Goal: Communication & Community: Share content

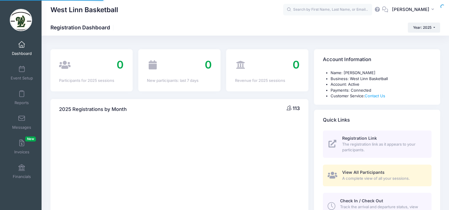
select select
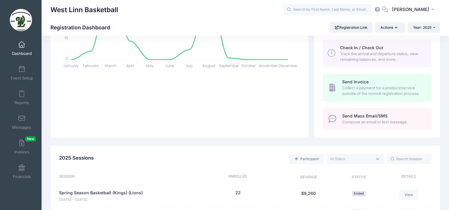
scroll to position [148, 0]
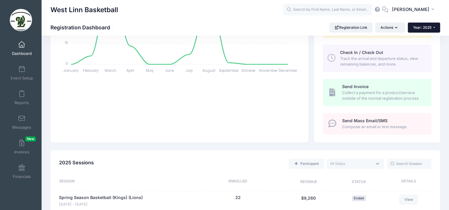
click at [423, 27] on span "Year: 2025" at bounding box center [422, 27] width 18 height 4
click at [418, 49] on link "Year: 2024" at bounding box center [427, 47] width 39 height 8
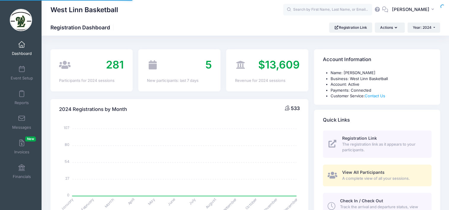
select select
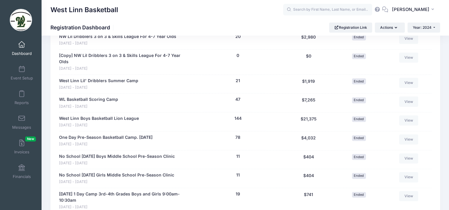
scroll to position [356, 0]
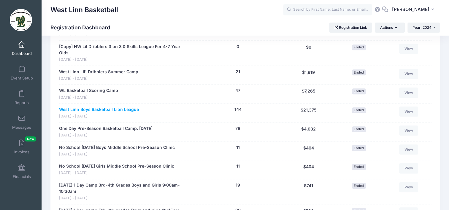
click at [106, 107] on link "West Linn Boys Basketball Lion League" at bounding box center [99, 110] width 80 height 6
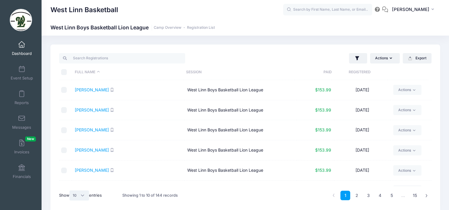
click at [82, 194] on select "All 10 25 50" at bounding box center [79, 196] width 20 height 10
select select "50"
click at [70, 191] on select "All 10 25 50" at bounding box center [79, 196] width 20 height 10
click at [63, 72] on input "\a \a \a \a" at bounding box center [64, 72] width 6 height 6
checkbox input "true"
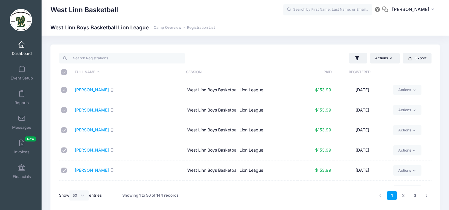
checkbox input "true"
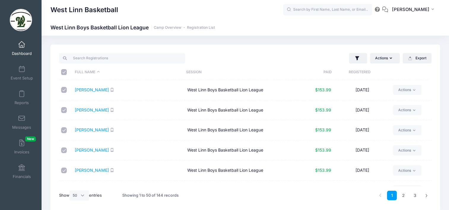
checkbox input "true"
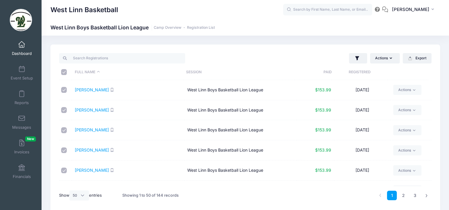
checkbox input "true"
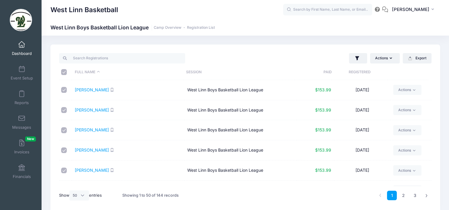
checkbox input "true"
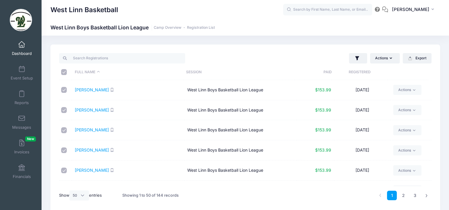
checkbox input "true"
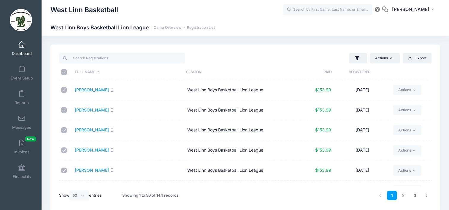
checkbox input "true"
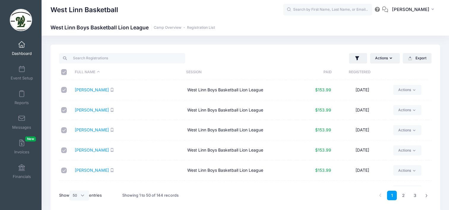
checkbox input "true"
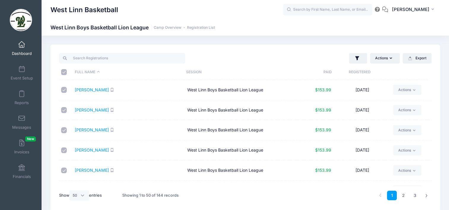
checkbox input "true"
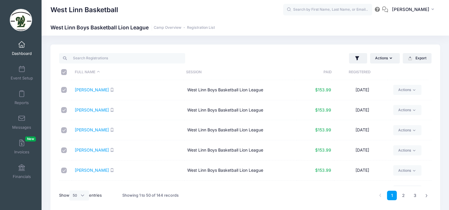
checkbox input "true"
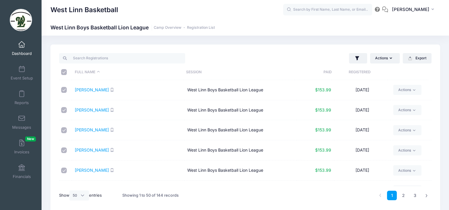
checkbox input "true"
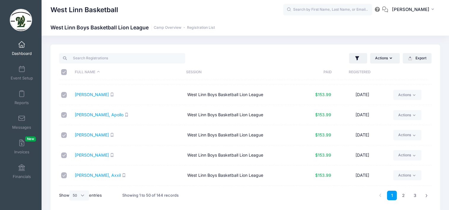
scroll to position [897, 0]
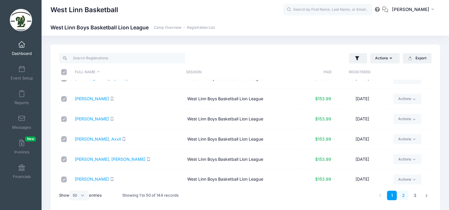
click at [405, 195] on link "2" at bounding box center [404, 196] width 10 height 10
click at [62, 70] on input "\a \a \a \a" at bounding box center [64, 72] width 6 height 6
click at [63, 73] on input "\a \a \a \a" at bounding box center [64, 72] width 6 height 6
checkbox input "true"
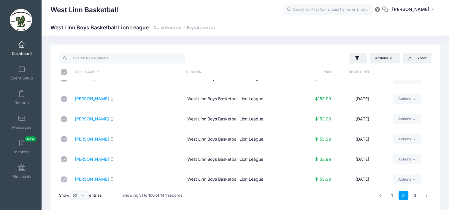
checkbox input "true"
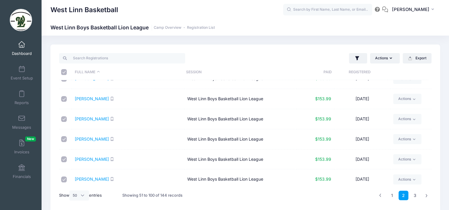
checkbox input "true"
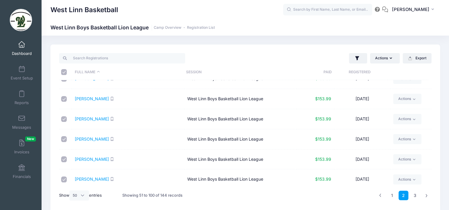
checkbox input "true"
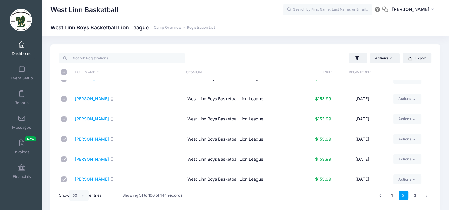
checkbox input "true"
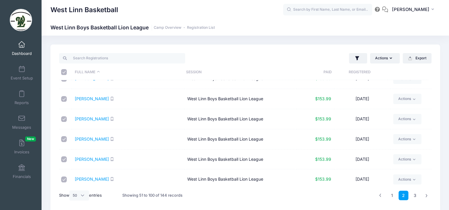
checkbox input "true"
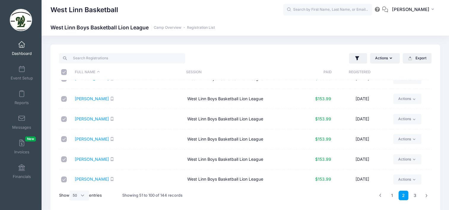
checkbox input "true"
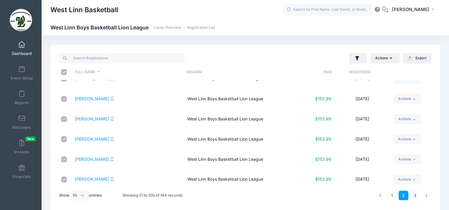
checkbox input "true"
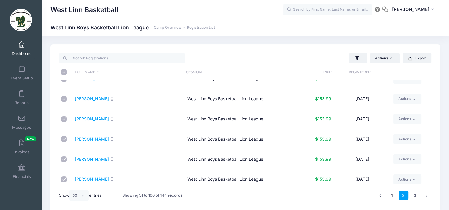
checkbox input "true"
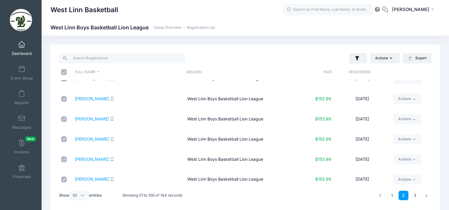
checkbox input "true"
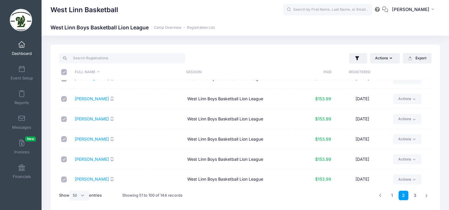
checkbox input "true"
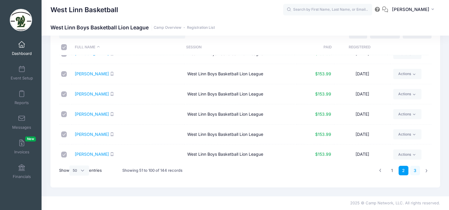
click at [415, 172] on link "3" at bounding box center [415, 171] width 10 height 10
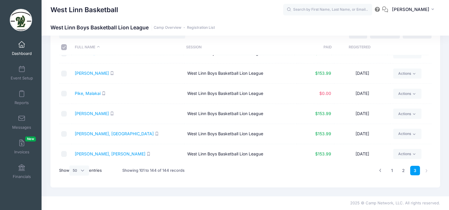
scroll to position [0, 0]
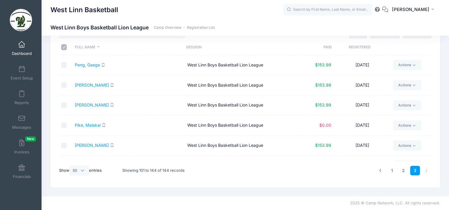
click at [64, 46] on input "\a \a \a \a" at bounding box center [64, 47] width 6 height 6
checkbox input "true"
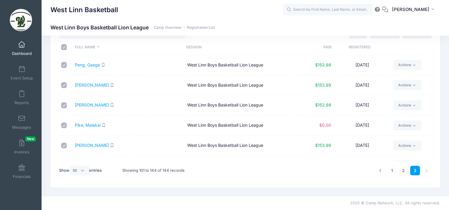
checkbox input "true"
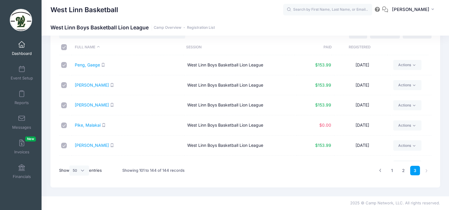
checkbox input "true"
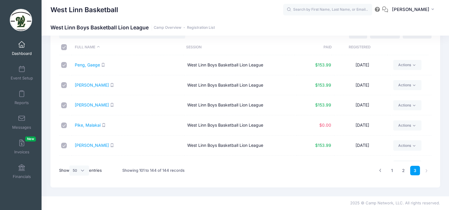
checkbox input "true"
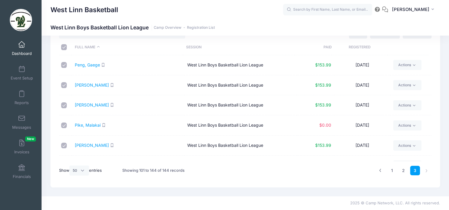
checkbox input "true"
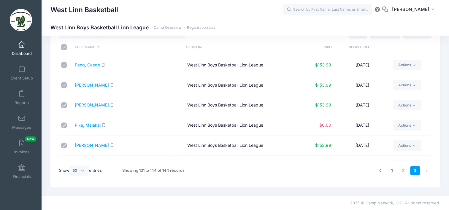
checkbox input "true"
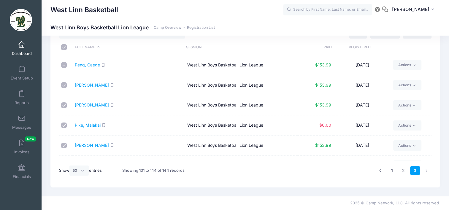
checkbox input "true"
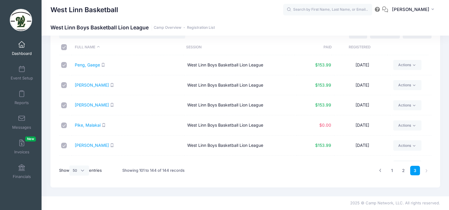
checkbox input "true"
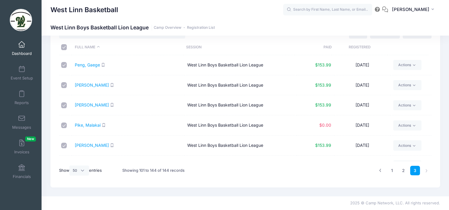
checkbox input "true"
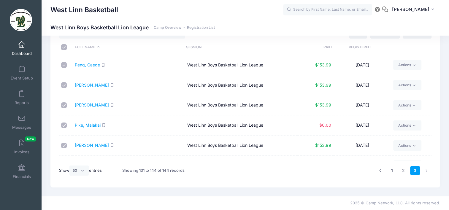
checkbox input "true"
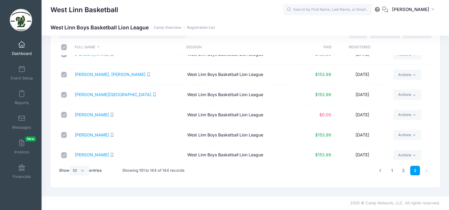
scroll to position [776, 0]
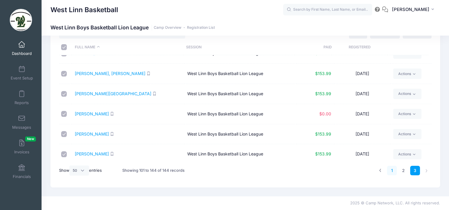
click at [392, 172] on link "1" at bounding box center [392, 171] width 10 height 10
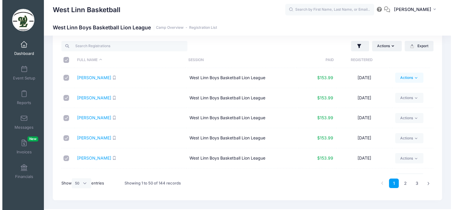
scroll to position [0, 0]
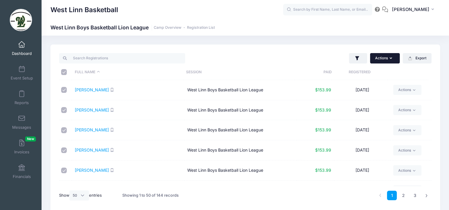
click at [389, 60] on button "Actions" at bounding box center [385, 58] width 30 height 10
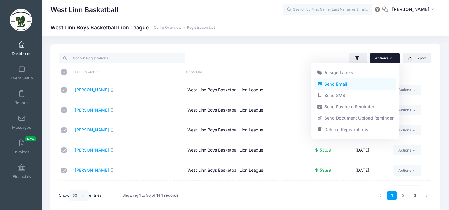
click at [367, 86] on link "Send Email" at bounding box center [355, 83] width 83 height 11
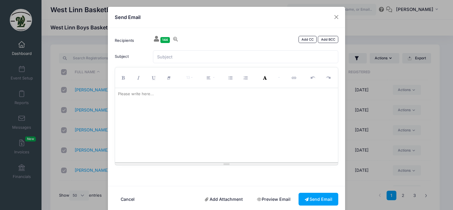
click at [148, 99] on div "Please write here..." at bounding box center [136, 94] width 42 height 12
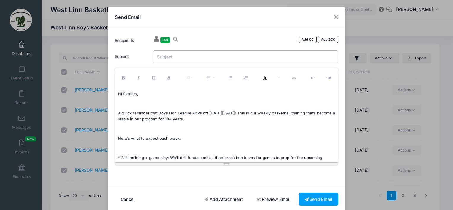
click at [166, 56] on input "Subject" at bounding box center [246, 56] width 186 height 13
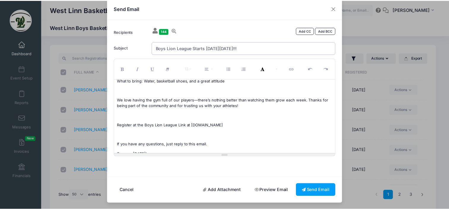
scroll to position [205, 0]
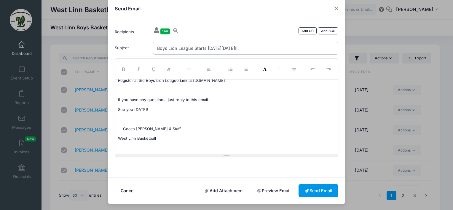
type input "Boys Lion League Starts Next Sunday Sept 14!!!"
click at [321, 191] on button "Send Email" at bounding box center [319, 190] width 40 height 13
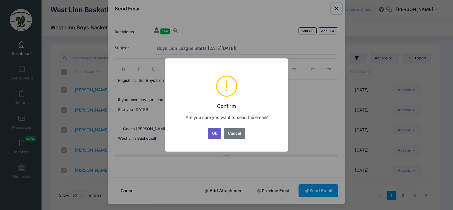
click at [213, 134] on button "Ok" at bounding box center [215, 133] width 14 height 11
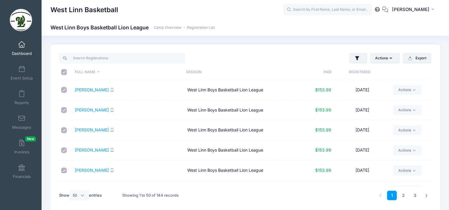
click at [23, 49] on link "Dashboard" at bounding box center [22, 48] width 28 height 21
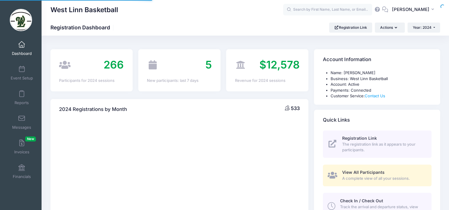
select select
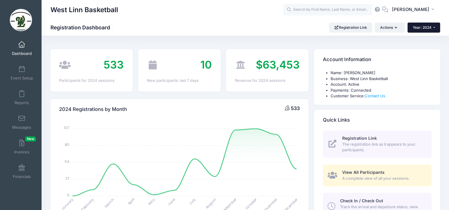
click at [430, 25] on span "Year: 2024" at bounding box center [422, 27] width 19 height 4
click at [415, 39] on link "Year: 2025" at bounding box center [426, 39] width 39 height 8
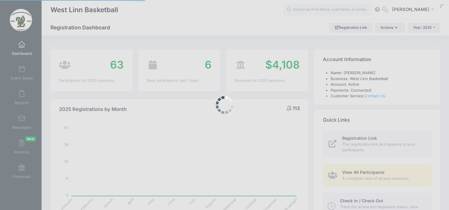
select select
